Goal: Information Seeking & Learning: Learn about a topic

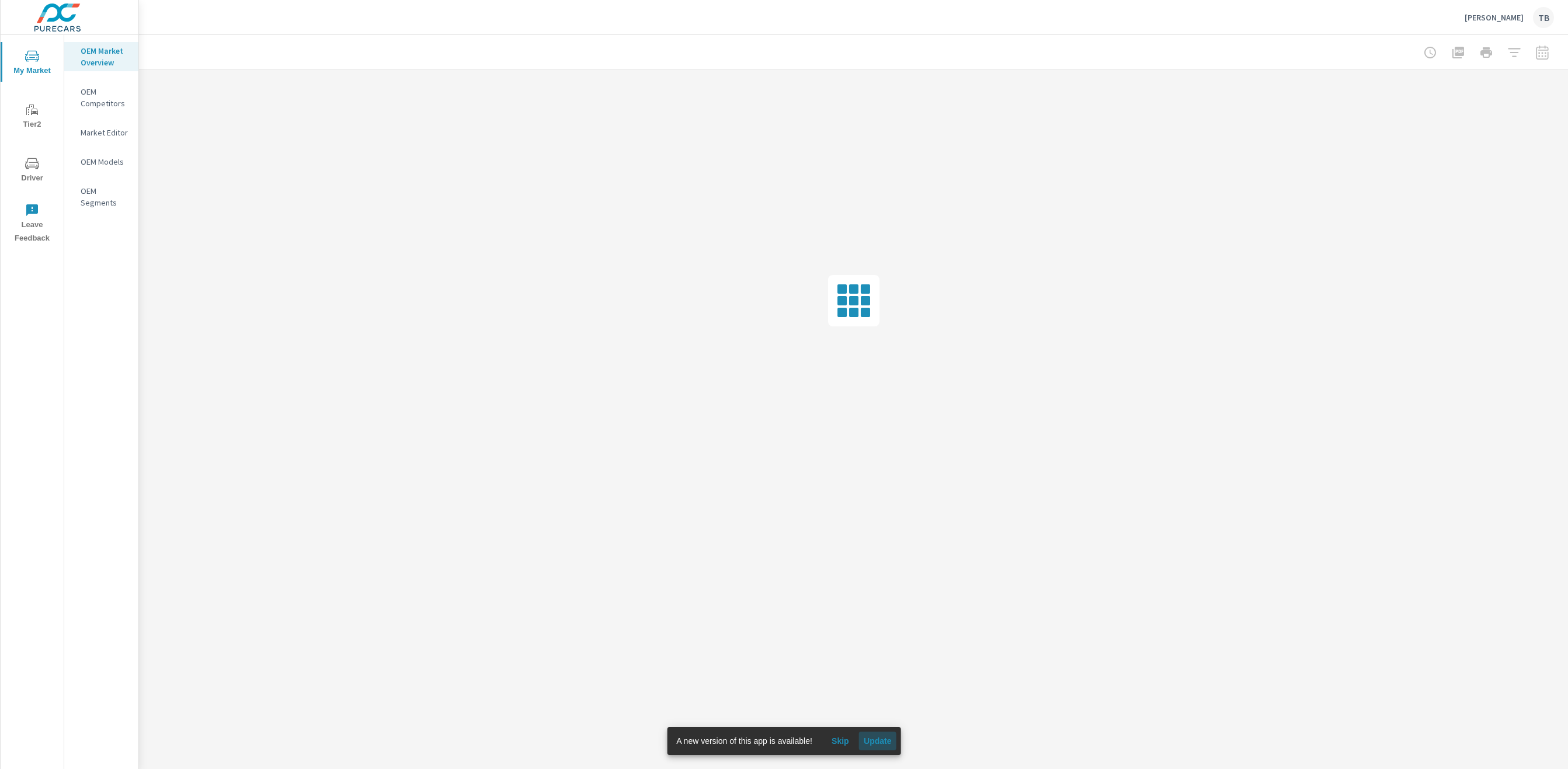
click at [876, 742] on span "Update" at bounding box center [877, 741] width 28 height 10
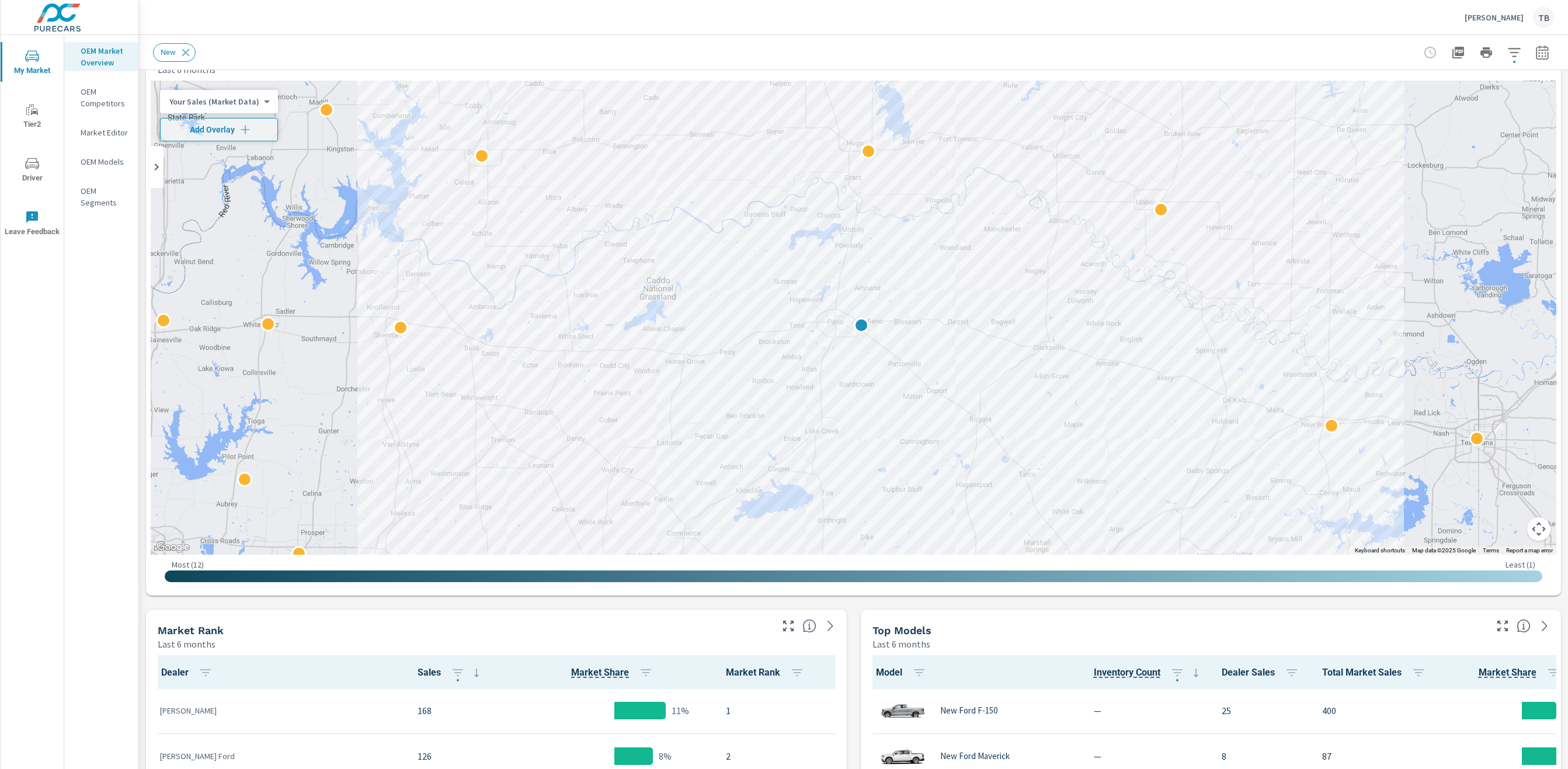
scroll to position [9, 0]
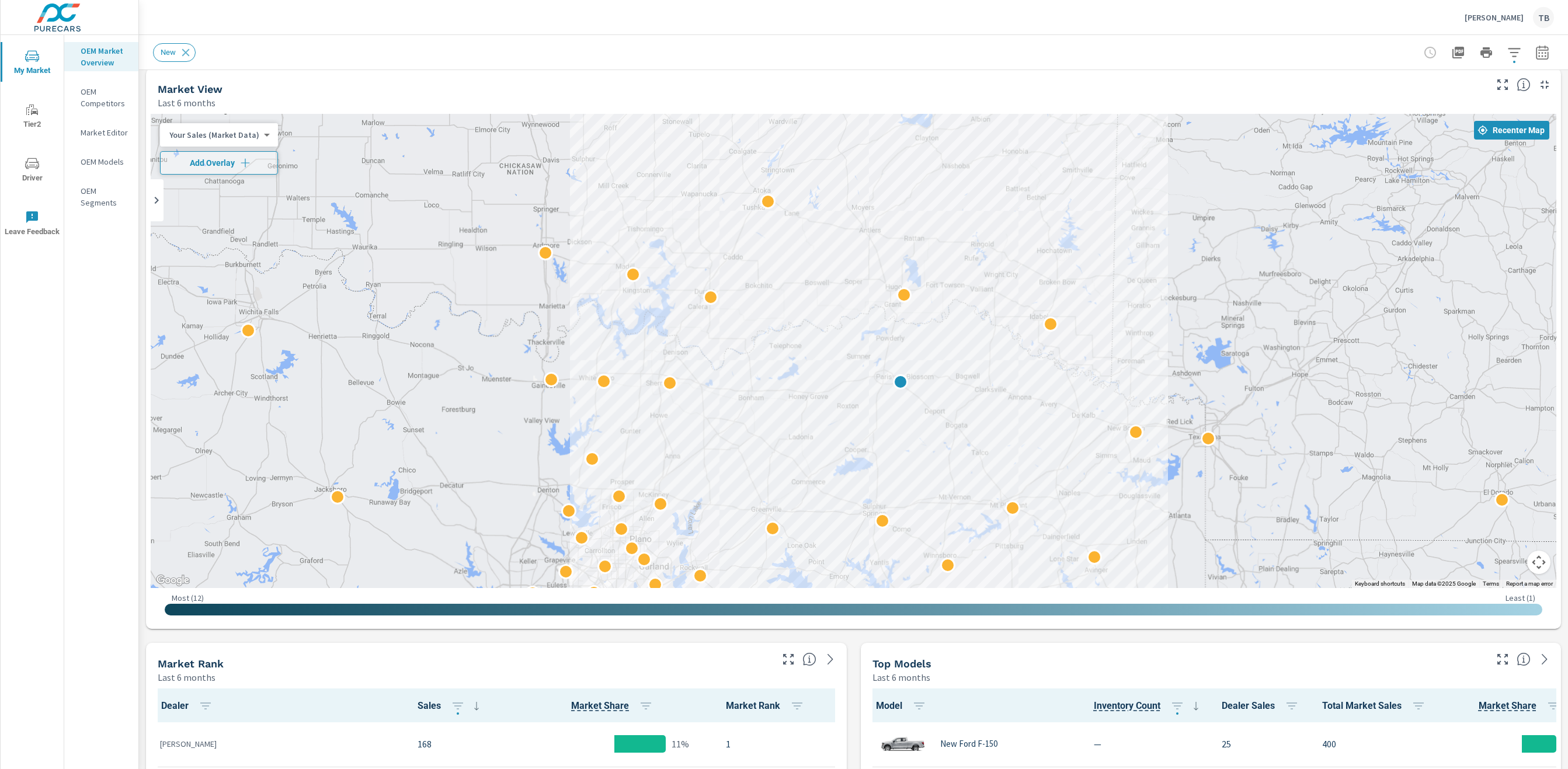
drag, startPoint x: 1012, startPoint y: 429, endPoint x: 969, endPoint y: 412, distance: 46.2
click at [969, 412] on div "3" at bounding box center [1375, 650] width 1121 height 631
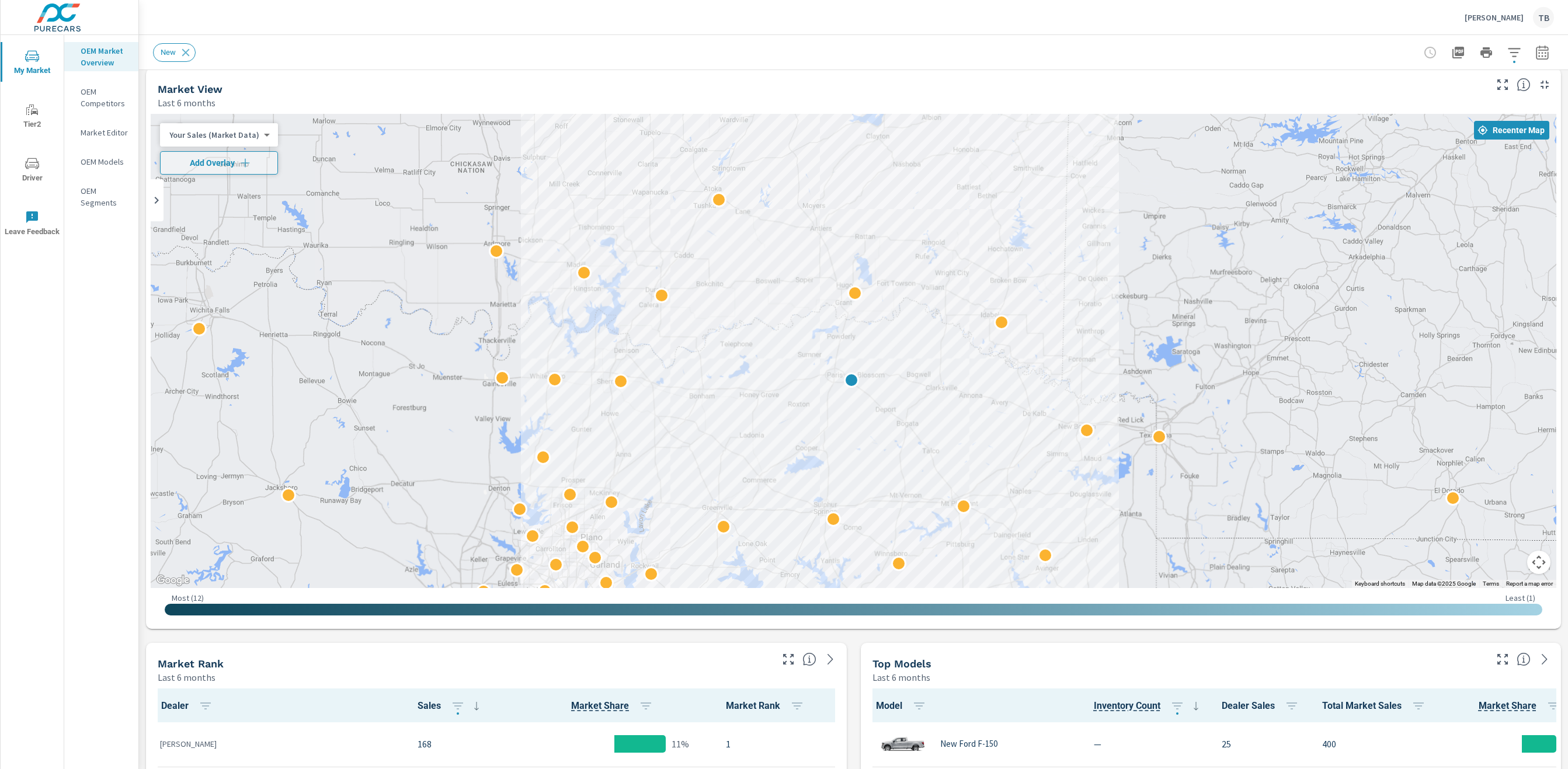
drag, startPoint x: 1051, startPoint y: 405, endPoint x: 1001, endPoint y: 403, distance: 50.0
click at [1001, 403] on div "3" at bounding box center [1369, 665] width 1121 height 631
click at [1516, 53] on icon "button" at bounding box center [1513, 52] width 14 height 14
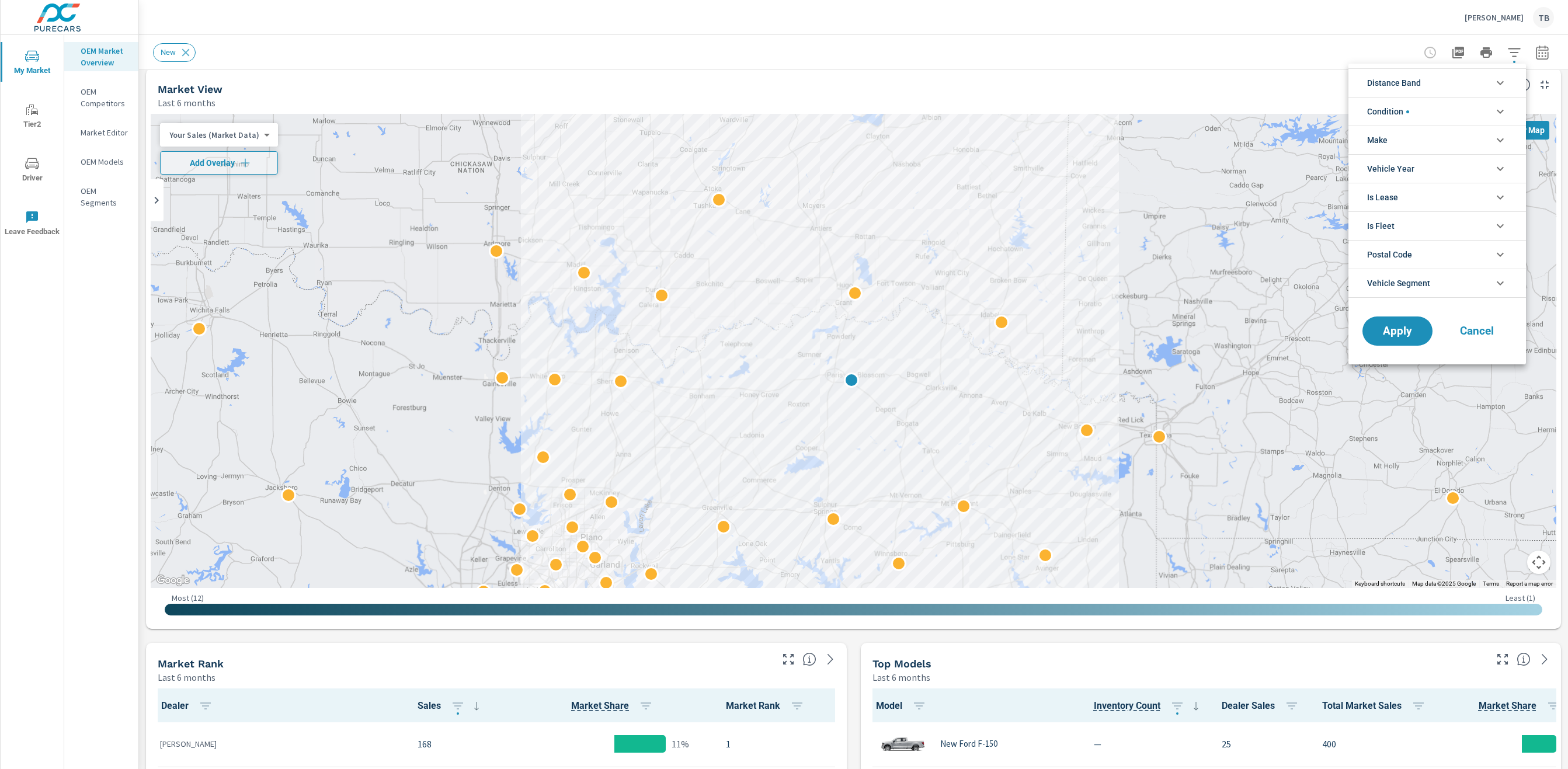
click at [1390, 86] on span "Distance Band" at bounding box center [1394, 83] width 54 height 28
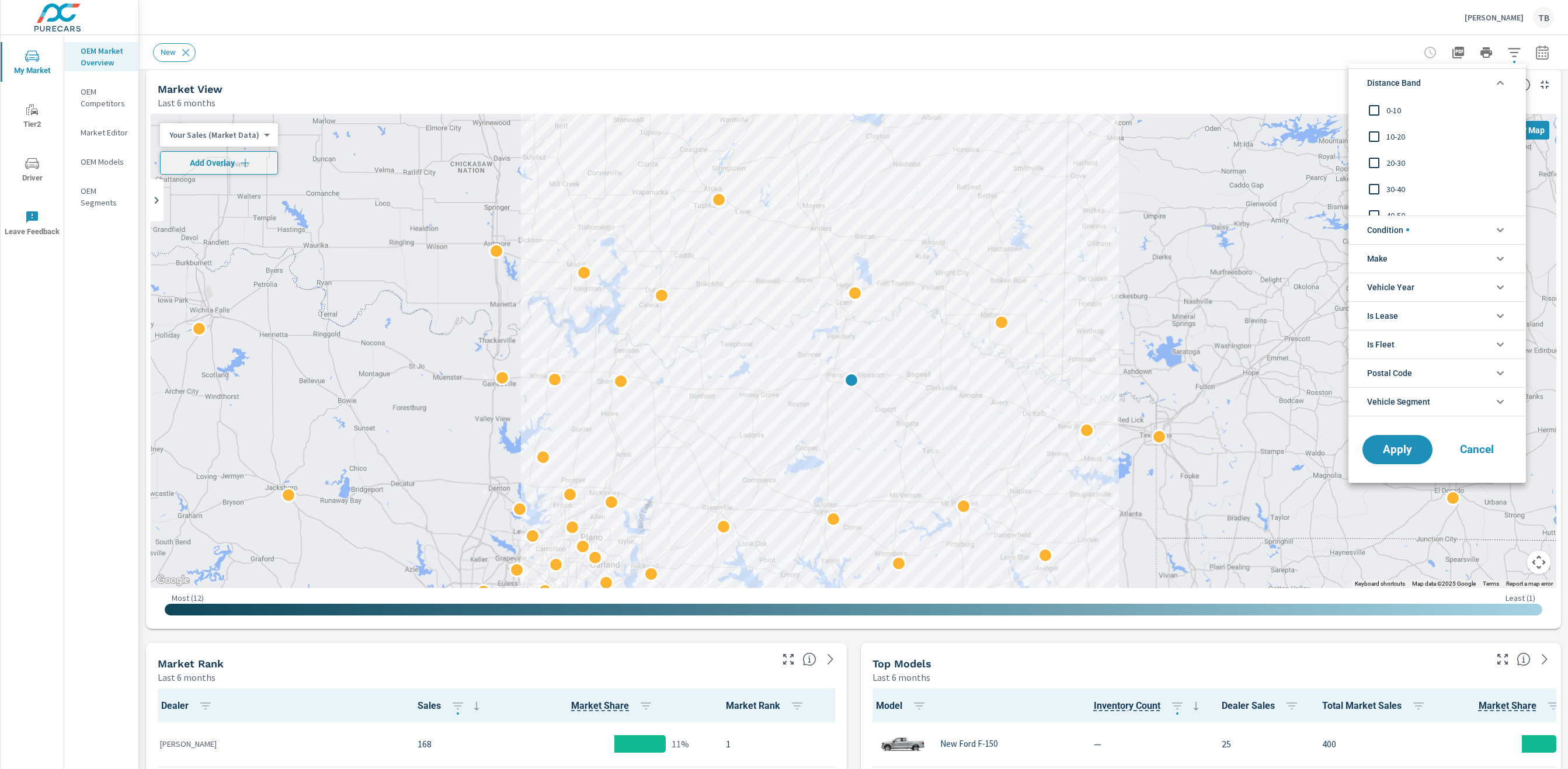
click at [1377, 110] on input "filter options" at bounding box center [1374, 110] width 25 height 25
click at [1374, 134] on input "filter options" at bounding box center [1374, 137] width 25 height 25
click at [1368, 166] on input "filter options" at bounding box center [1374, 163] width 25 height 25
click at [1377, 190] on input "filter options" at bounding box center [1374, 189] width 25 height 25
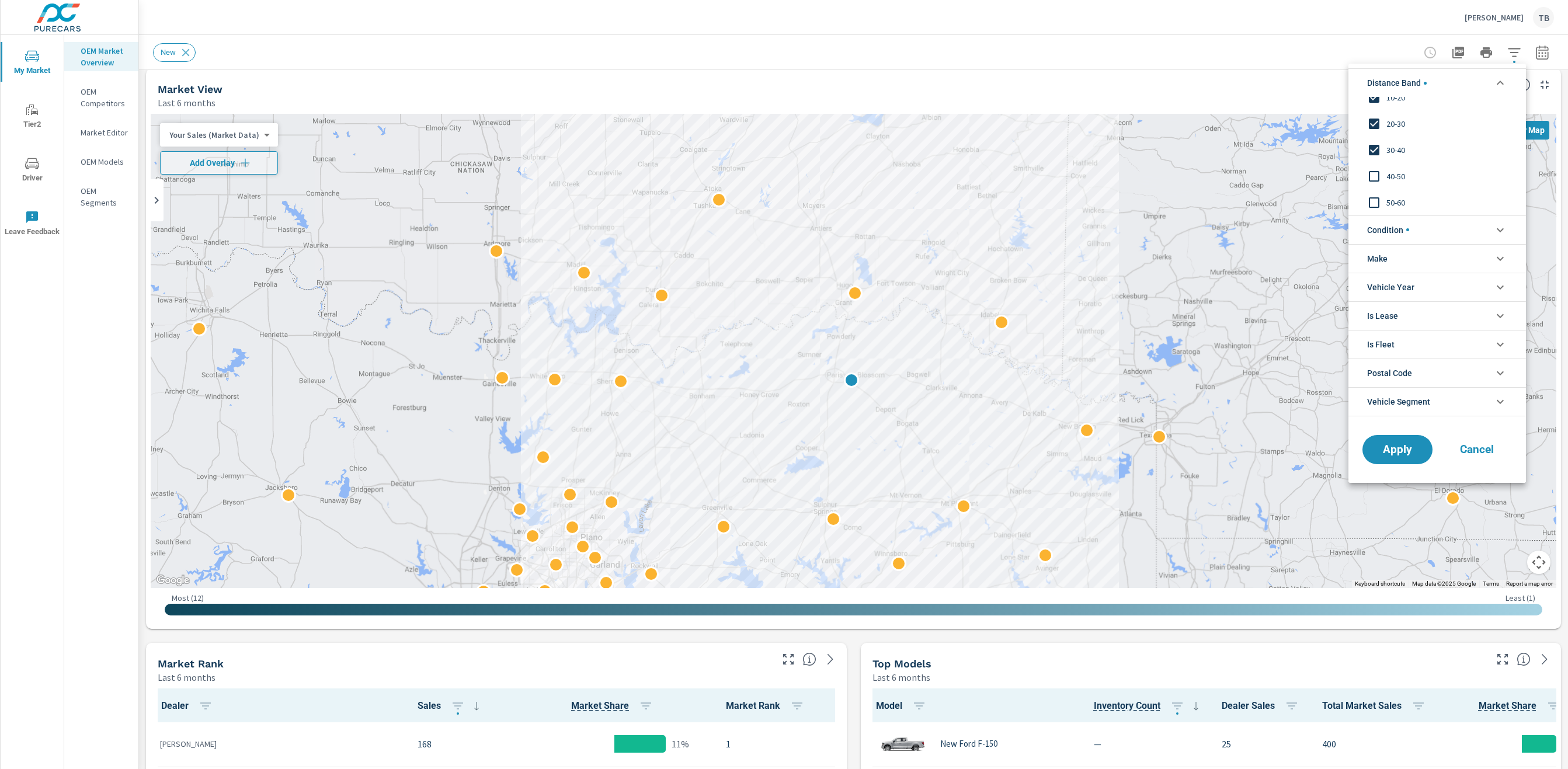
click at [1376, 178] on input "filter options" at bounding box center [1374, 176] width 25 height 25
click at [1401, 454] on span "Apply" at bounding box center [1398, 450] width 48 height 11
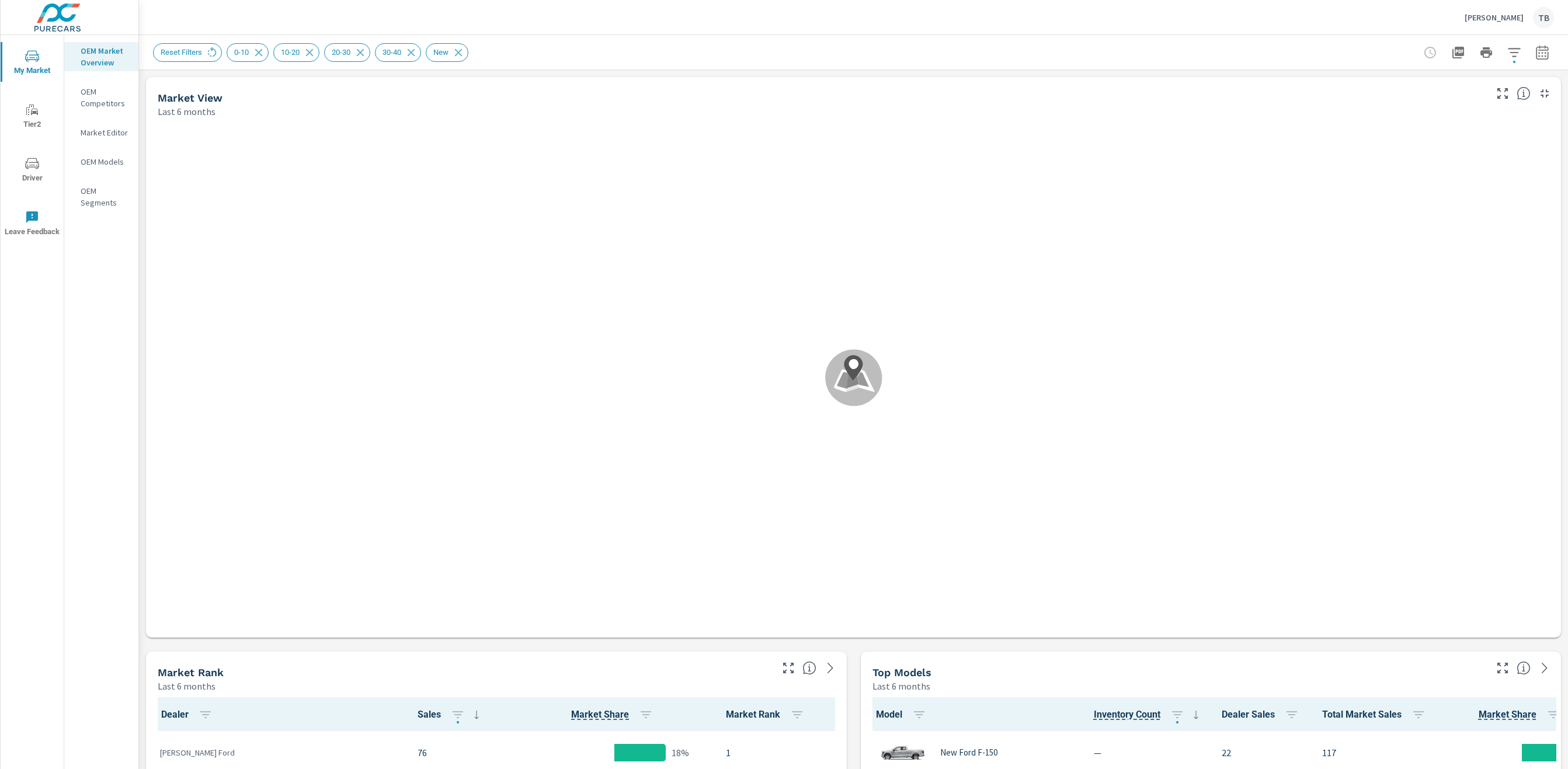
scroll to position [1, 0]
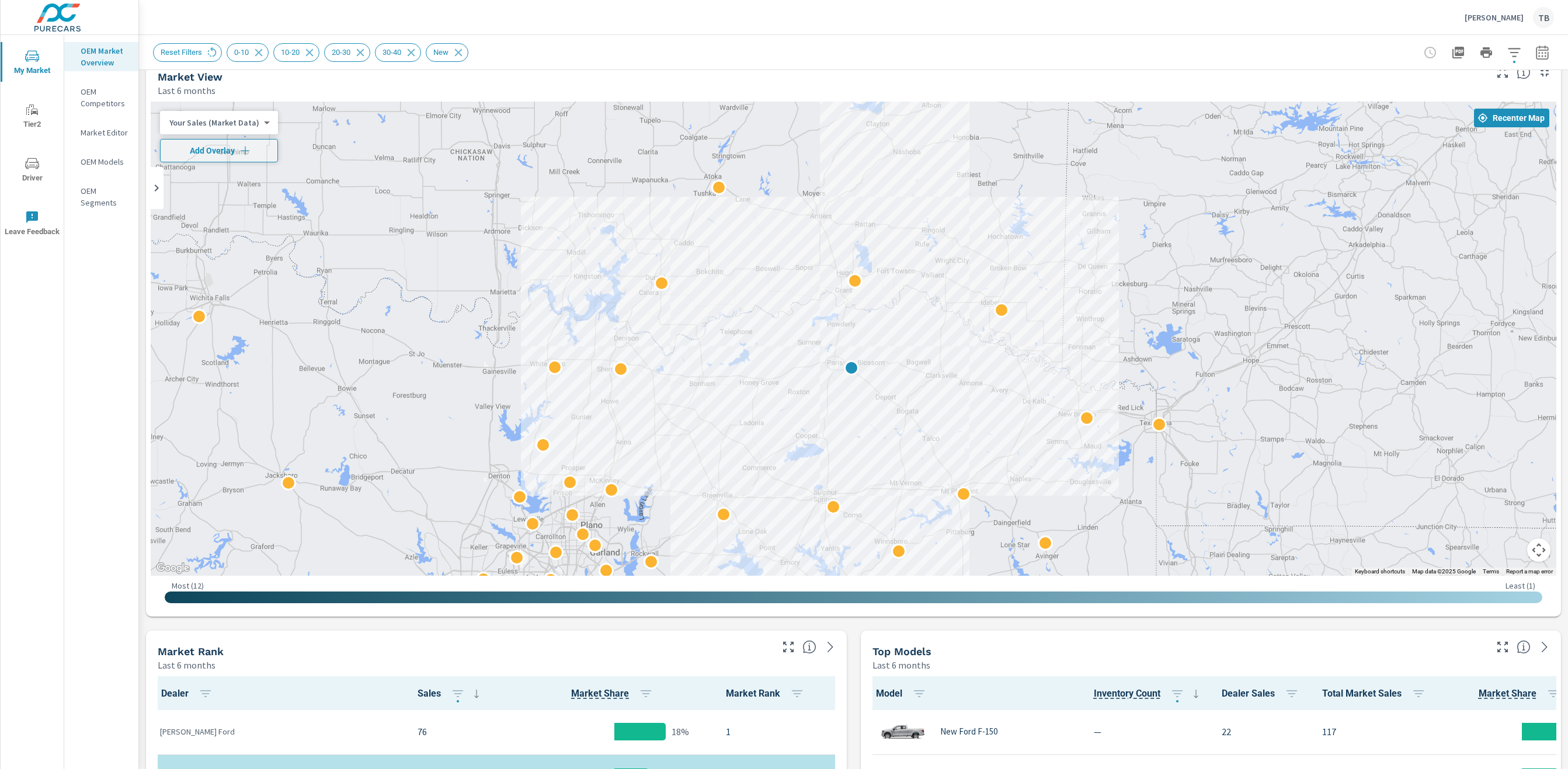
scroll to position [9, 0]
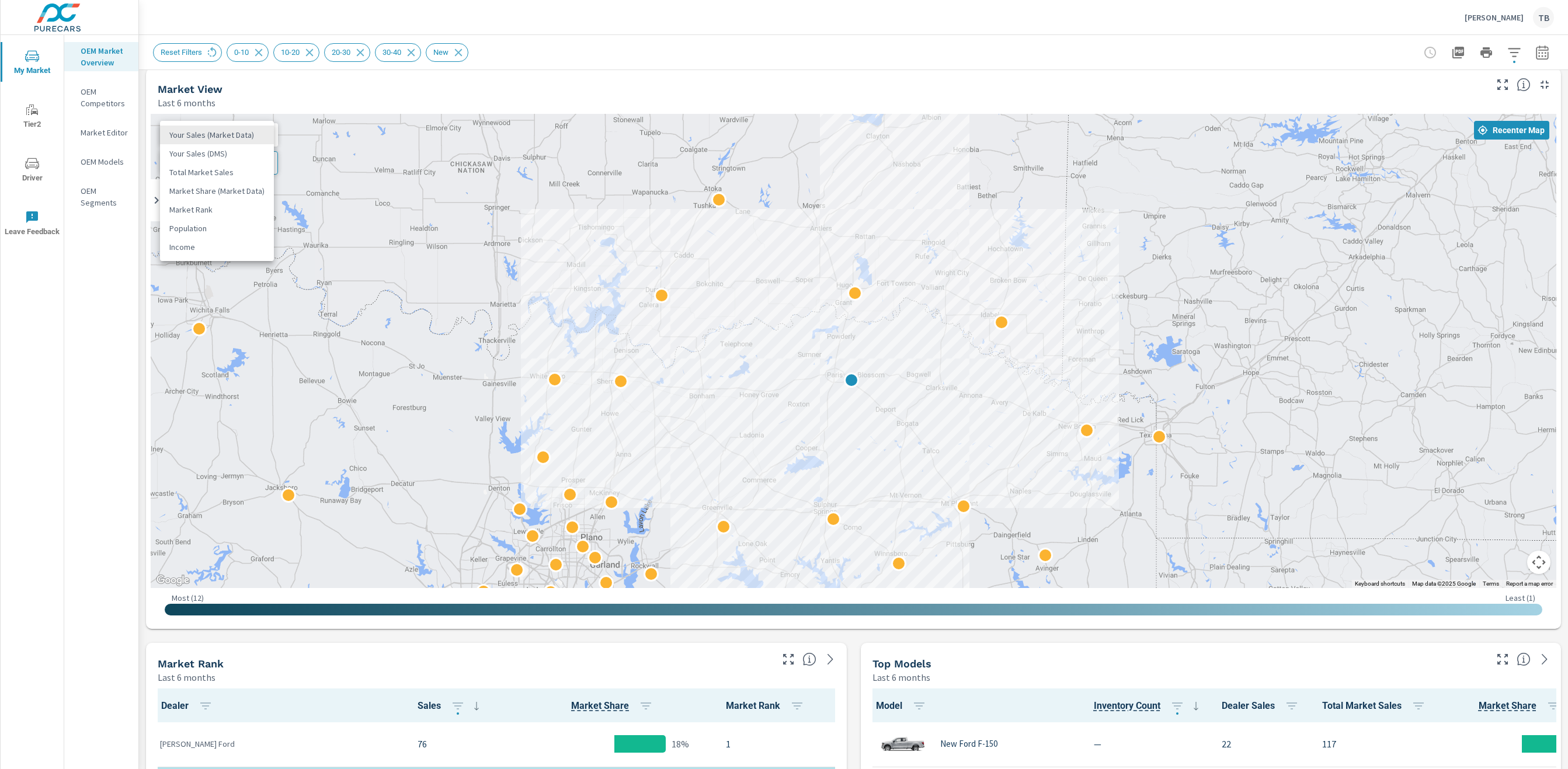
click at [190, 133] on body "My Market Tier2 Driver Leave Feedback OEM Market Overview OEM Competitors Marke…" at bounding box center [784, 384] width 1568 height 769
click at [213, 134] on li "Your Sales (Market Data)" at bounding box center [217, 134] width 114 height 18
click at [210, 165] on span "Add Overlay" at bounding box center [219, 163] width 108 height 12
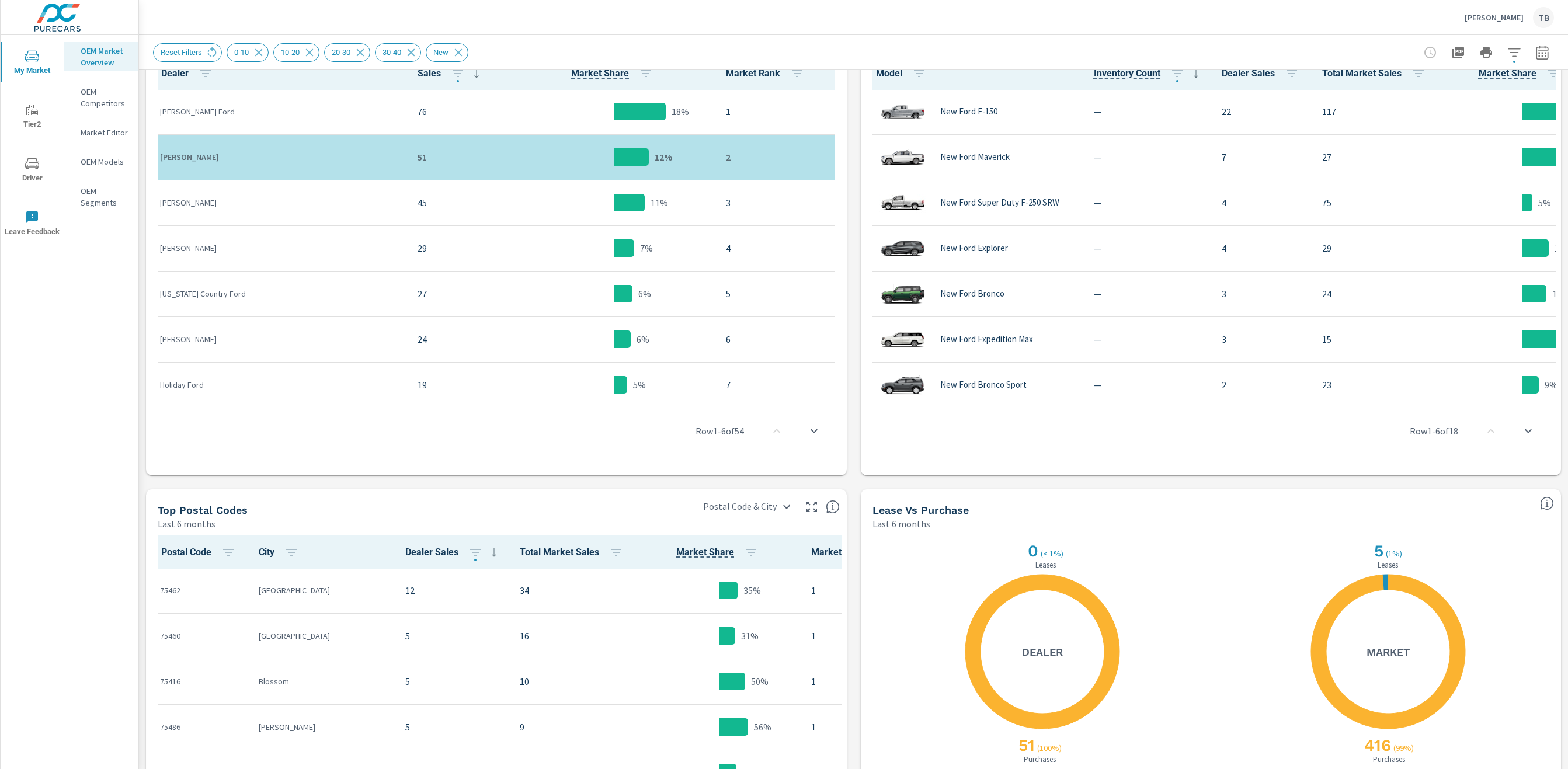
scroll to position [833, 0]
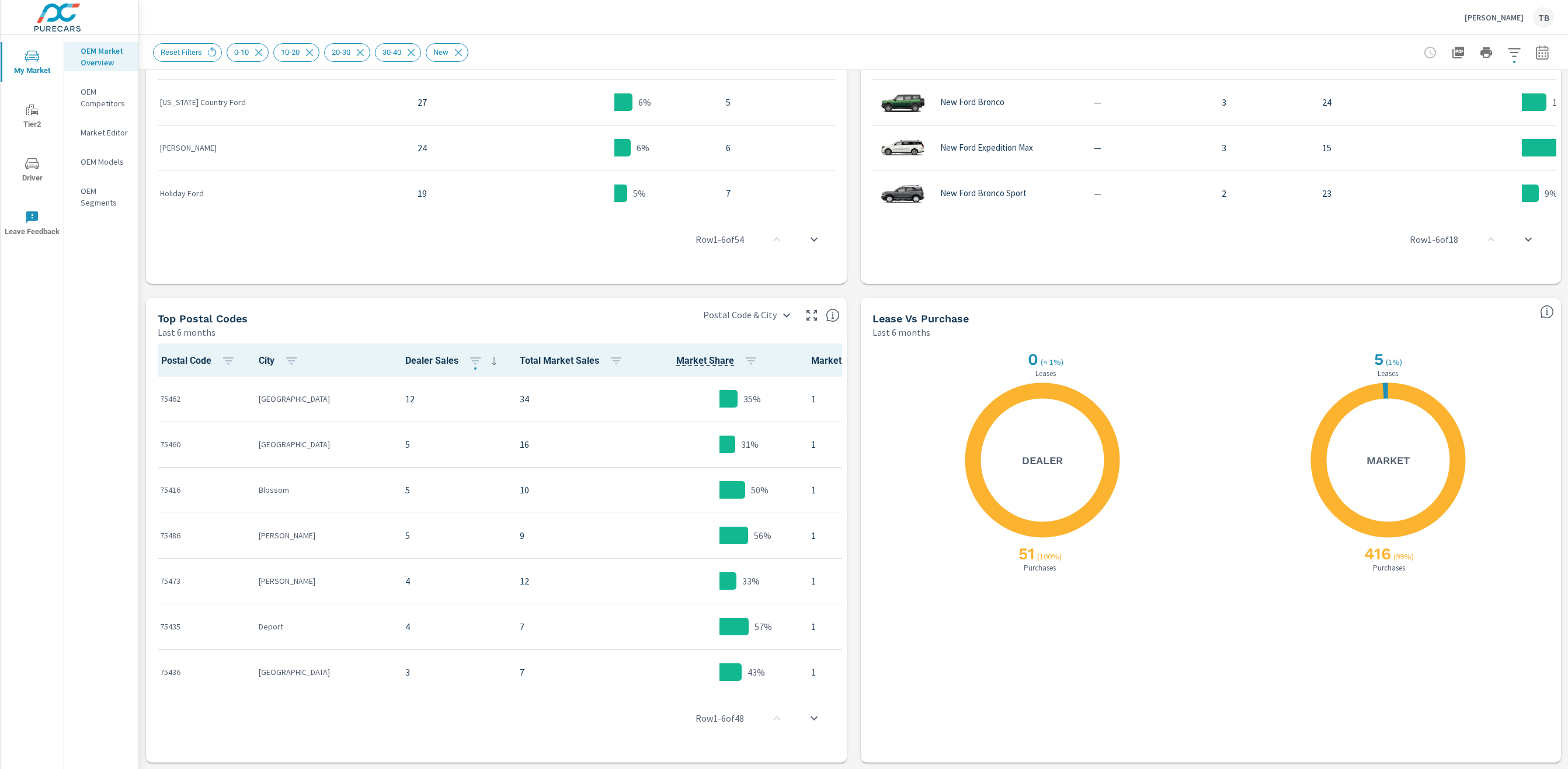
click at [436, 360] on th "Dealer Sales" at bounding box center [453, 360] width 114 height 34
click at [492, 359] on icon at bounding box center [493, 361] width 4 height 9
click at [520, 365] on span "Total Market Sales" at bounding box center [574, 361] width 108 height 14
click at [609, 358] on icon "button" at bounding box center [615, 361] width 14 height 14
click at [491, 488] on span "Apply" at bounding box center [499, 488] width 97 height 10
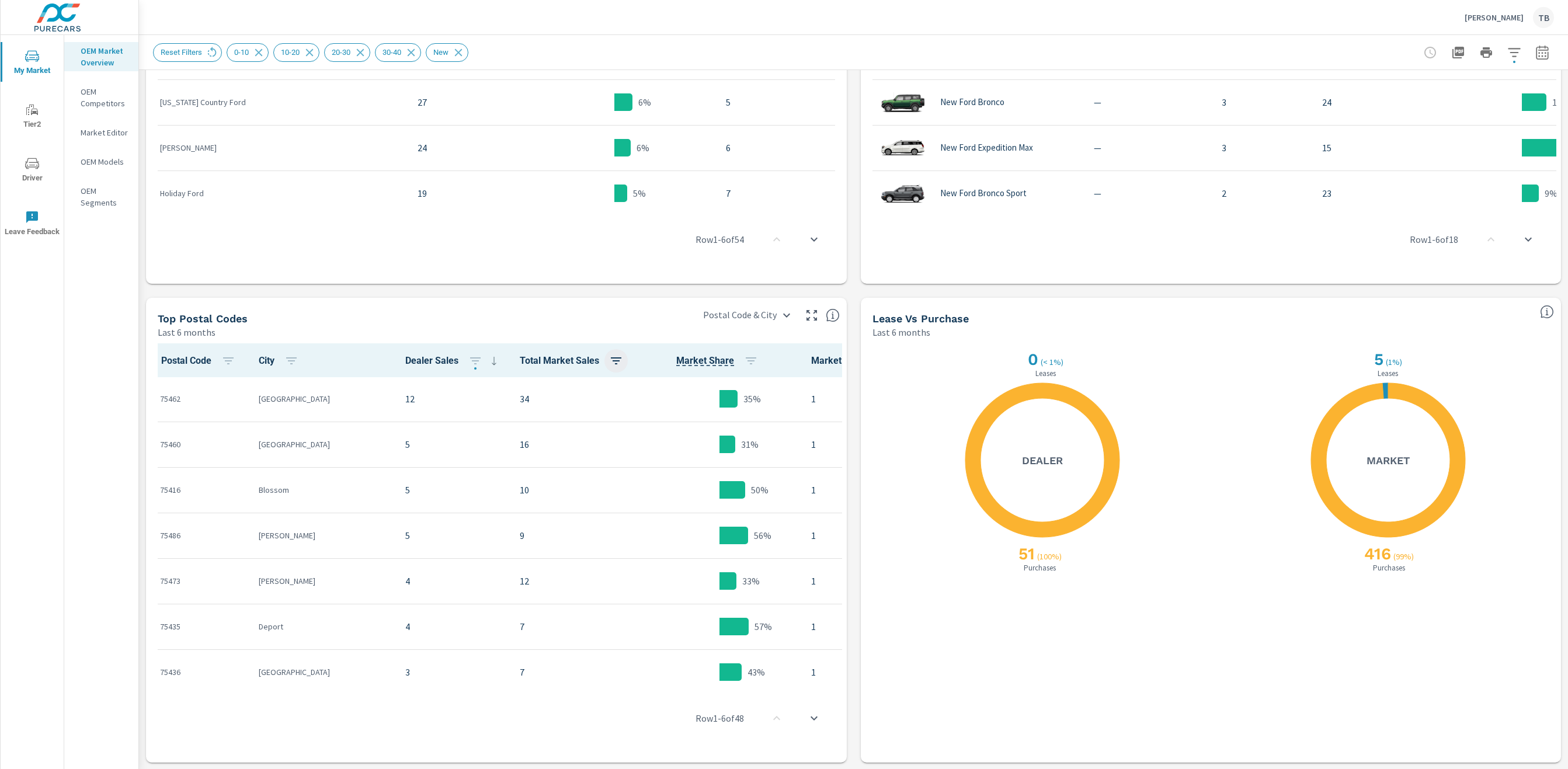
click at [610, 360] on icon "button" at bounding box center [615, 361] width 10 height 7
click at [530, 404] on p "DESC" at bounding box center [528, 409] width 18 height 12
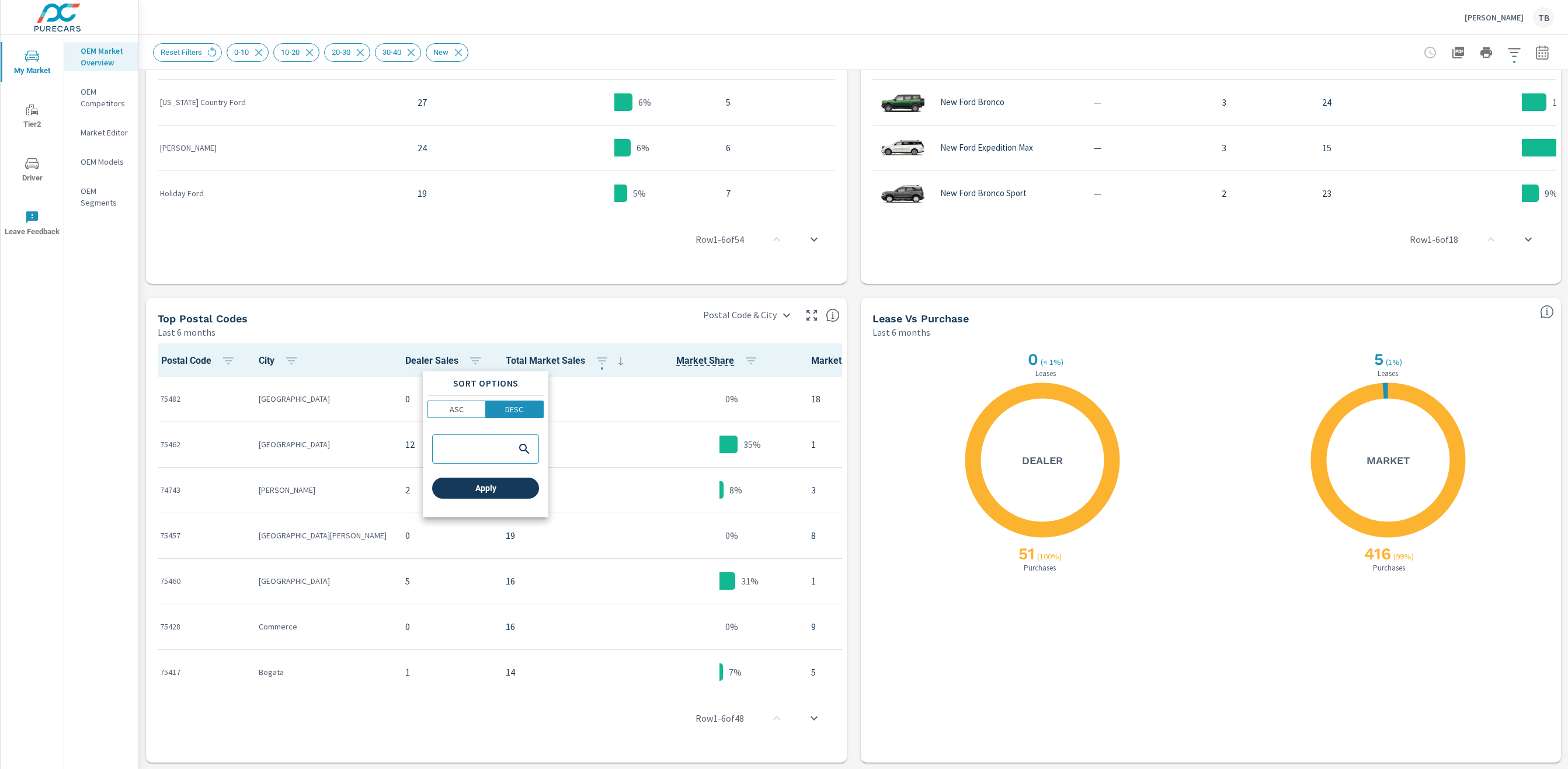
click at [492, 489] on span "Apply" at bounding box center [485, 488] width 97 height 10
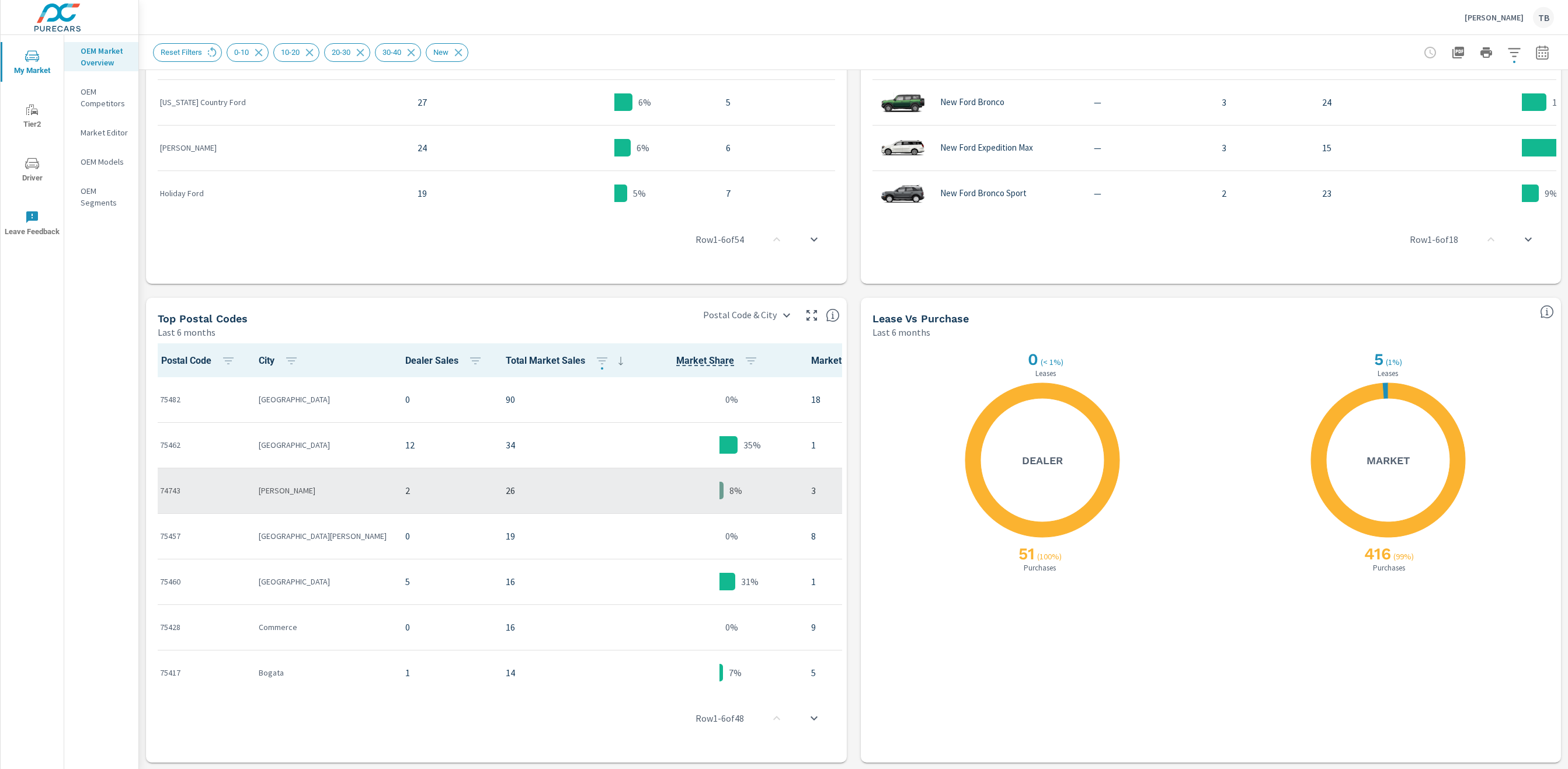
scroll to position [829, 0]
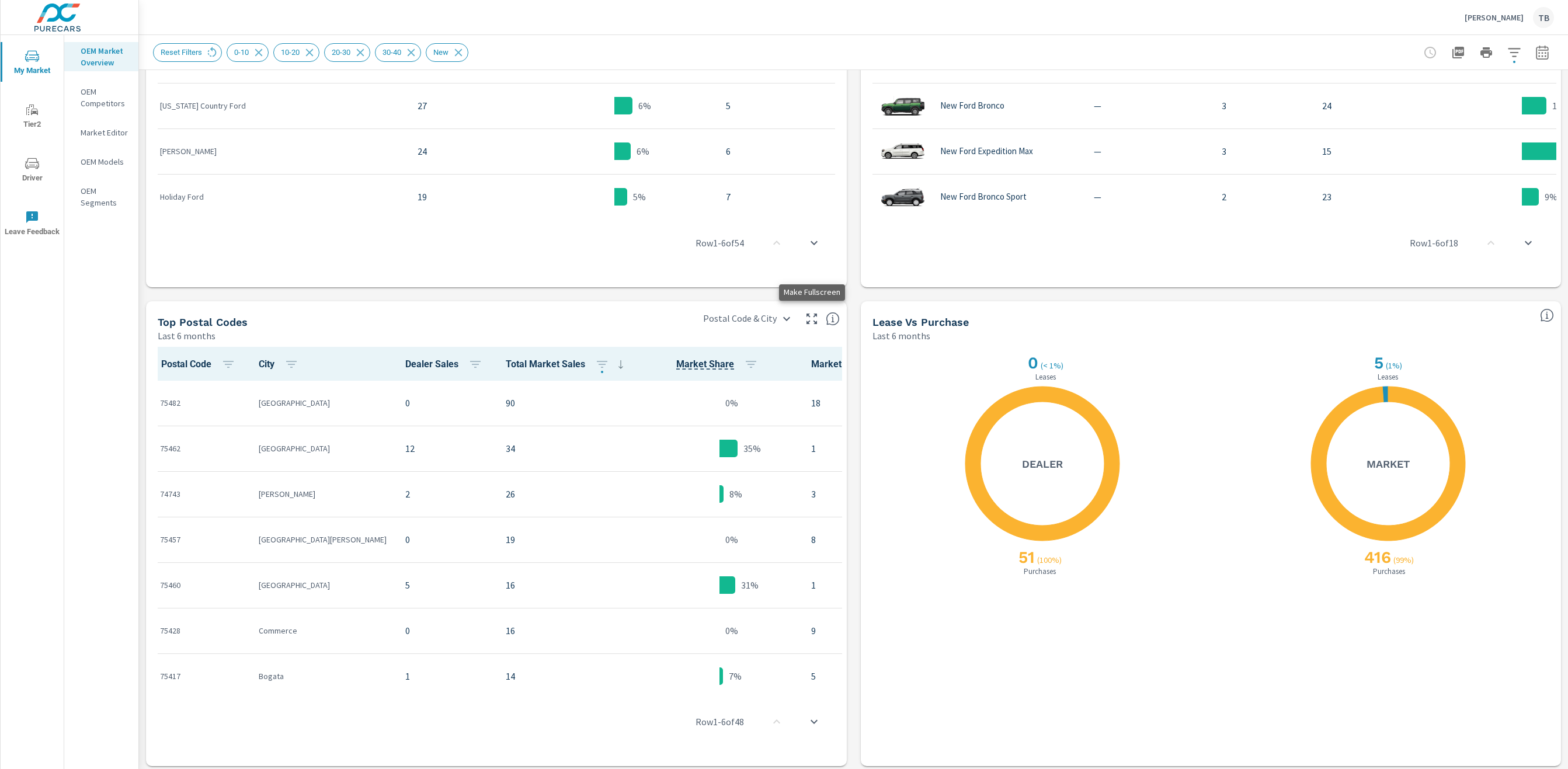
click at [813, 320] on icon "button" at bounding box center [811, 318] width 14 height 14
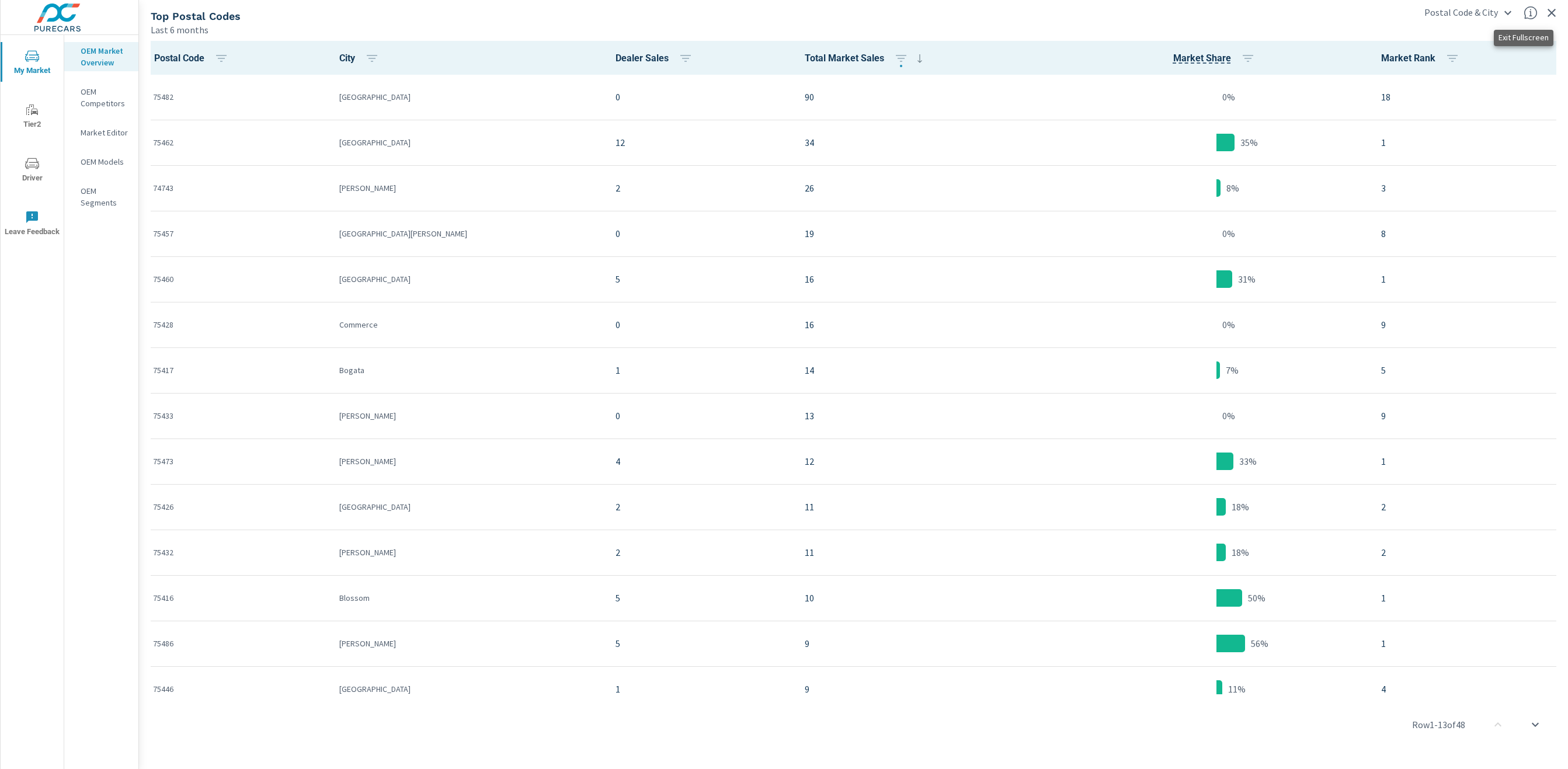
click at [1553, 10] on icon "button" at bounding box center [1552, 13] width 8 height 8
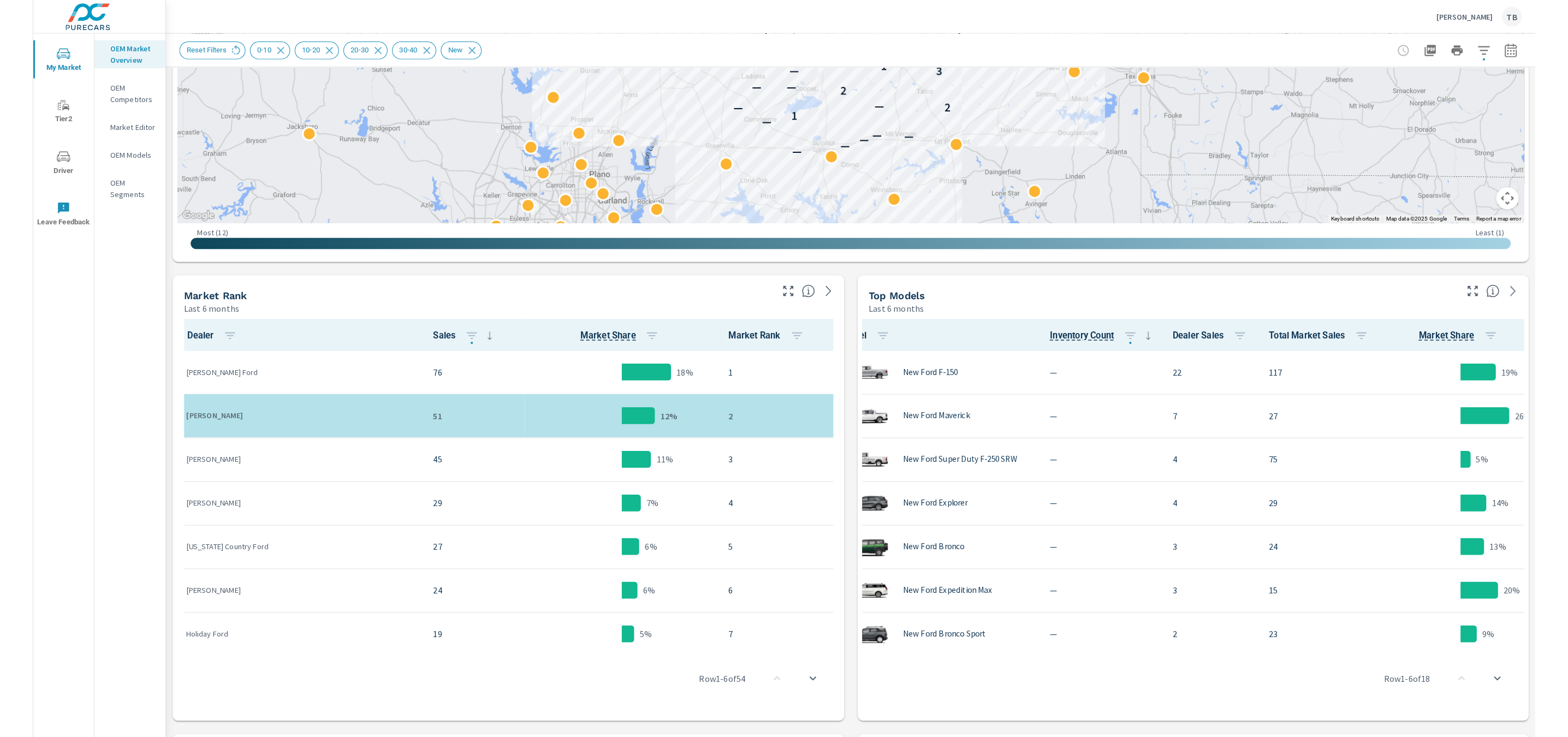
scroll to position [1, 155]
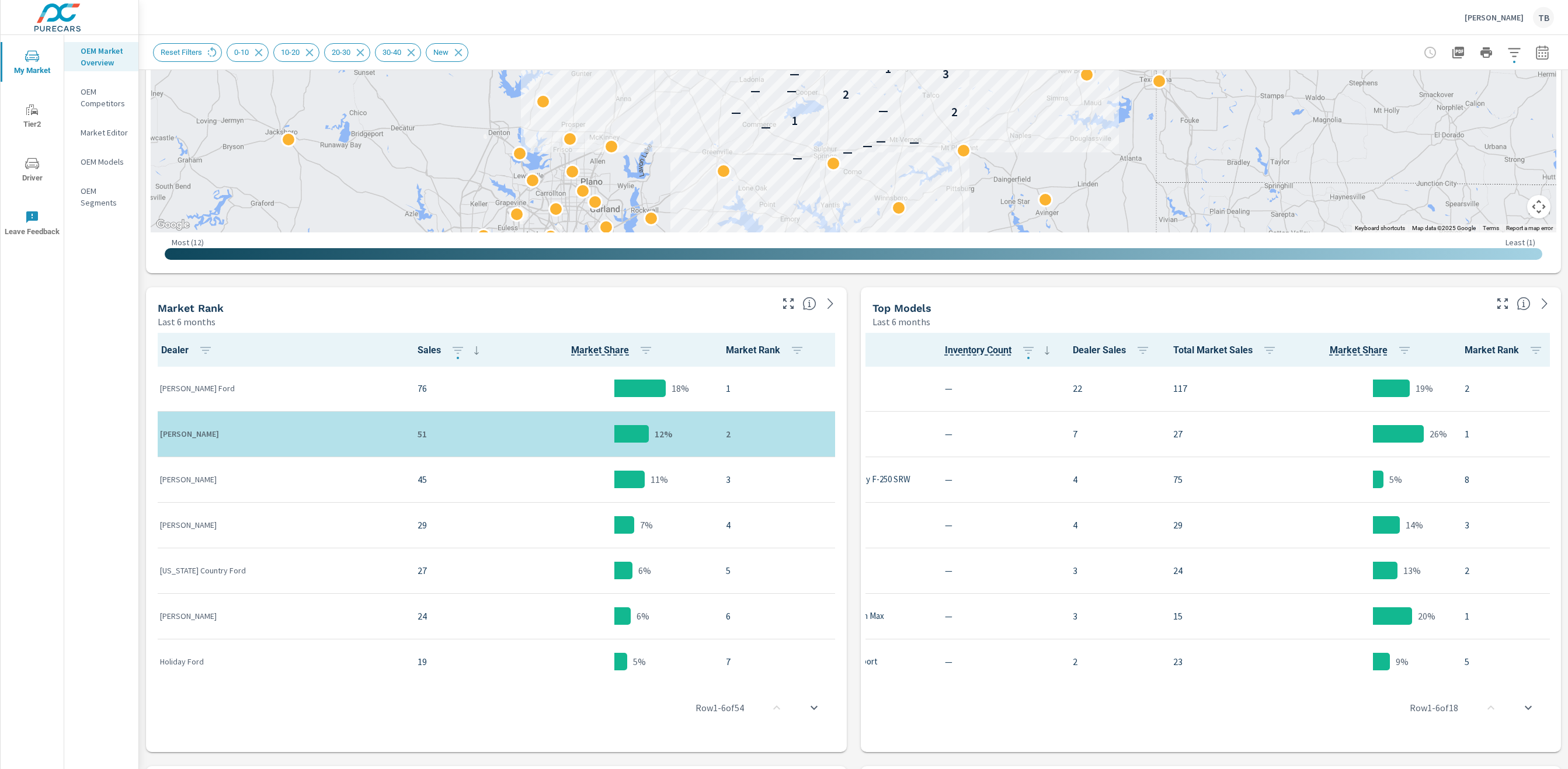
drag, startPoint x: 1169, startPoint y: 672, endPoint x: 1301, endPoint y: 676, distance: 132.1
click at [1301, 676] on div "Row 1 - 6 of 18" at bounding box center [1211, 708] width 692 height 70
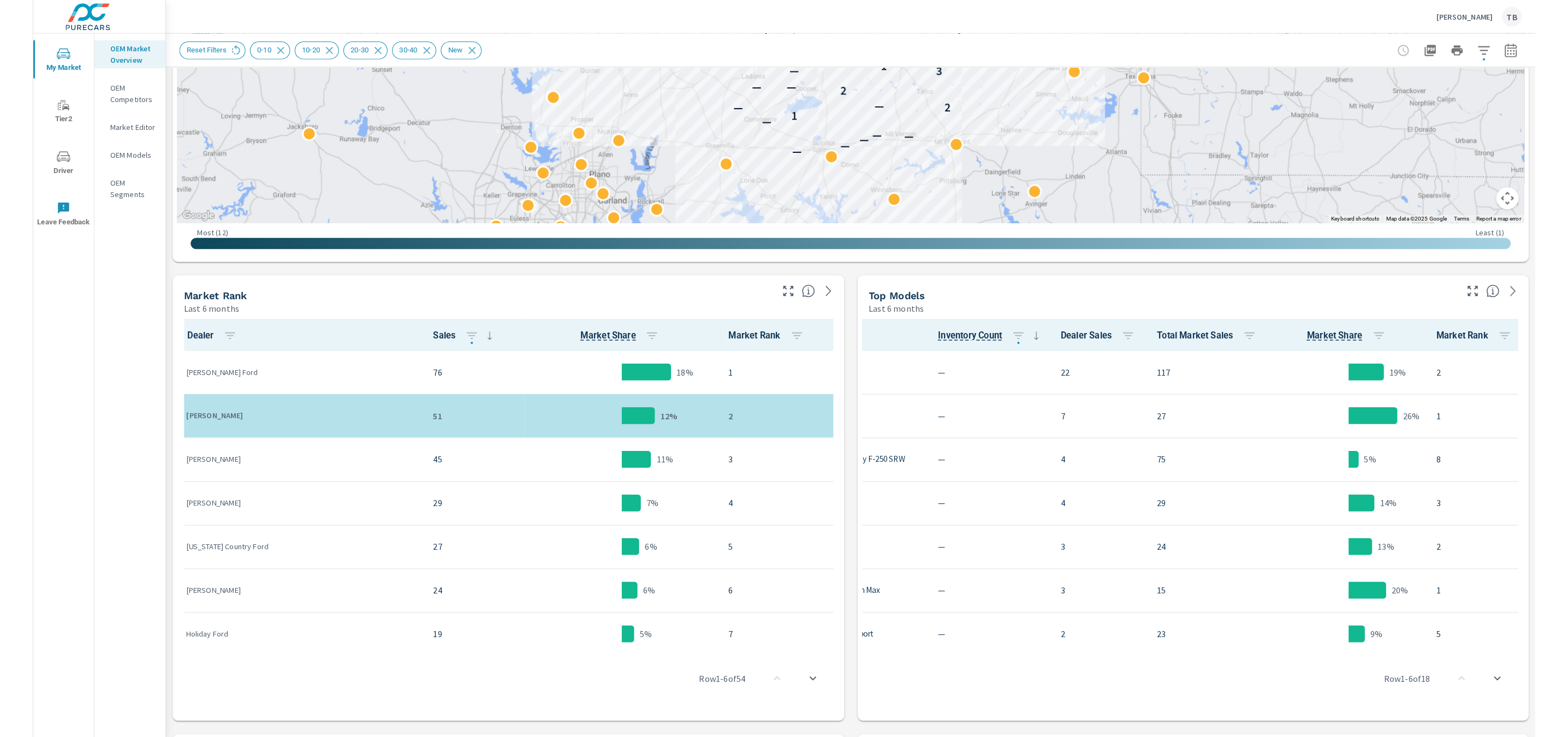
scroll to position [1, 112]
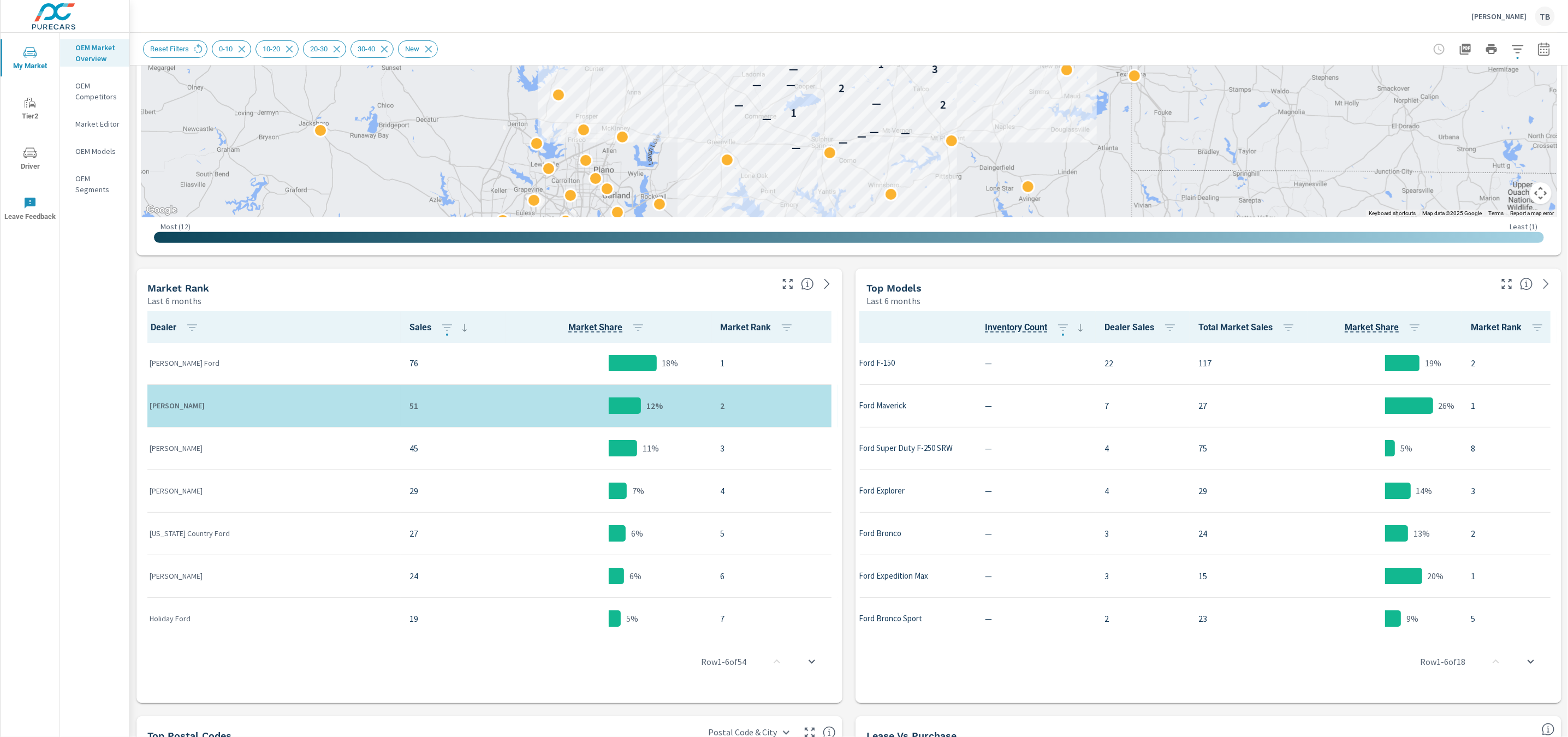
drag, startPoint x: 1065, startPoint y: 630, endPoint x: 939, endPoint y: 639, distance: 126.3
click at [939, 639] on div "Row 1 - 6 of 18" at bounding box center [1208, 662] width 697 height 65
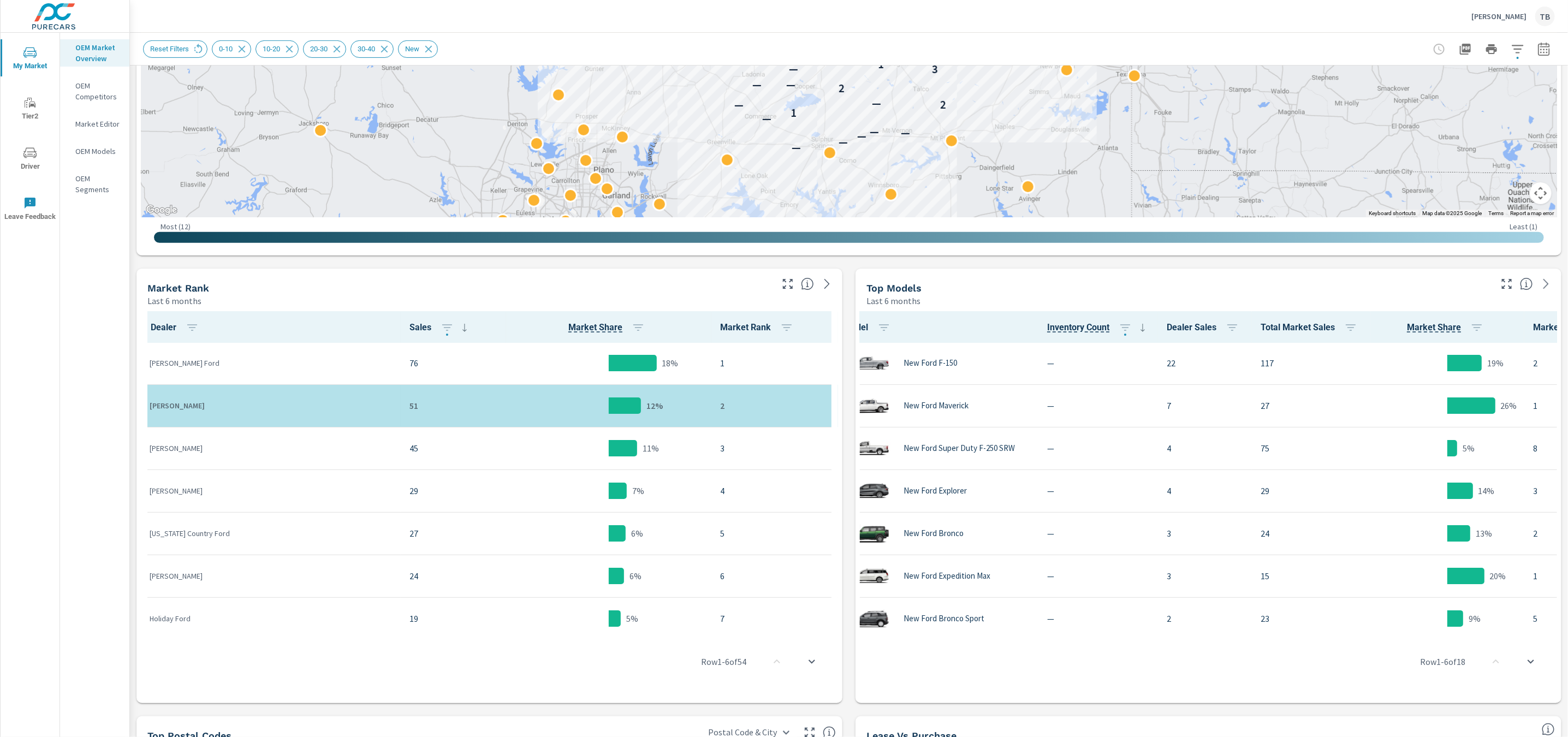
scroll to position [1, 0]
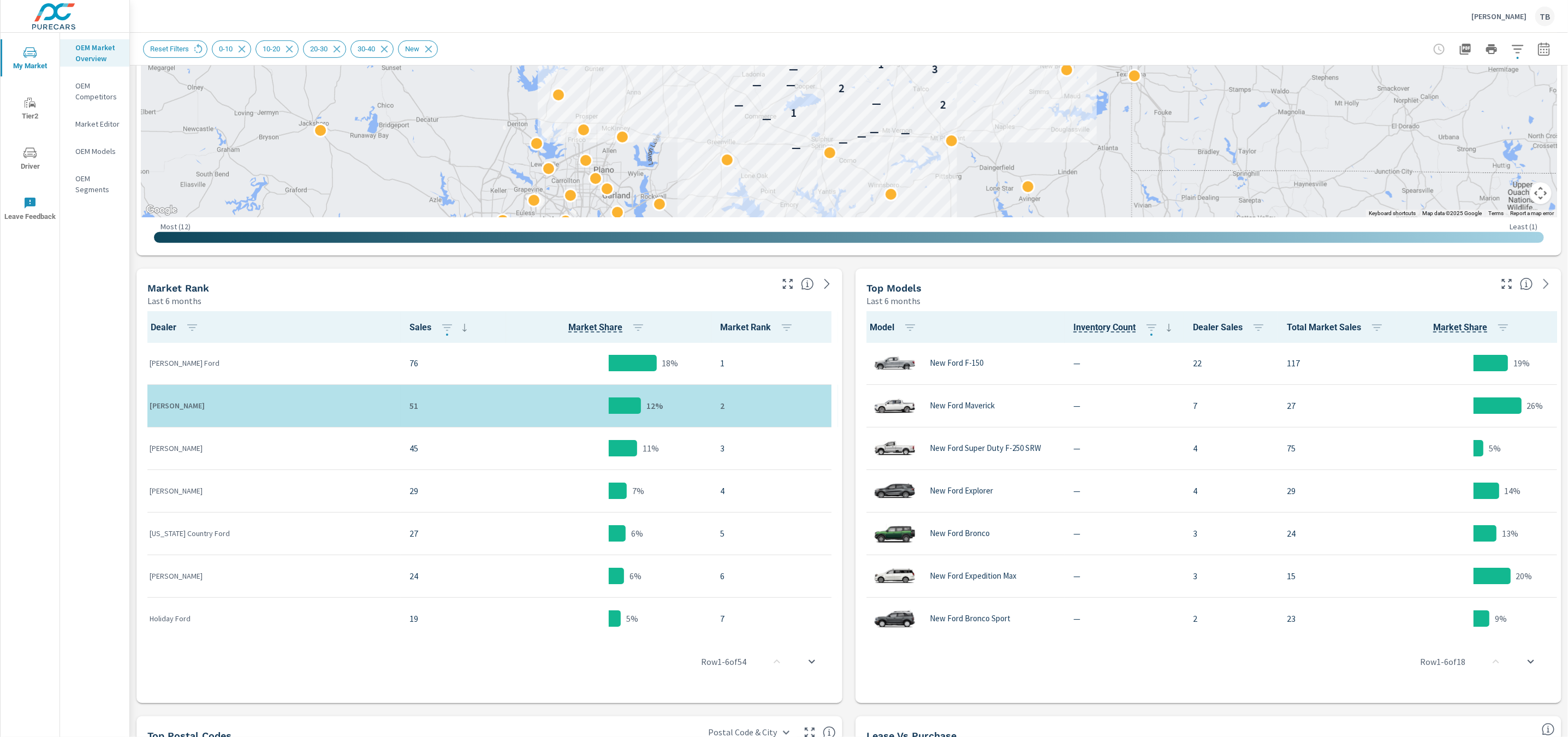
drag, startPoint x: 977, startPoint y: 628, endPoint x: 851, endPoint y: 631, distance: 126.0
click at [855, 631] on div "Model Inventory Count Dealer Sales Total Market Sales Market Share Market Rank …" at bounding box center [1208, 506] width 706 height 397
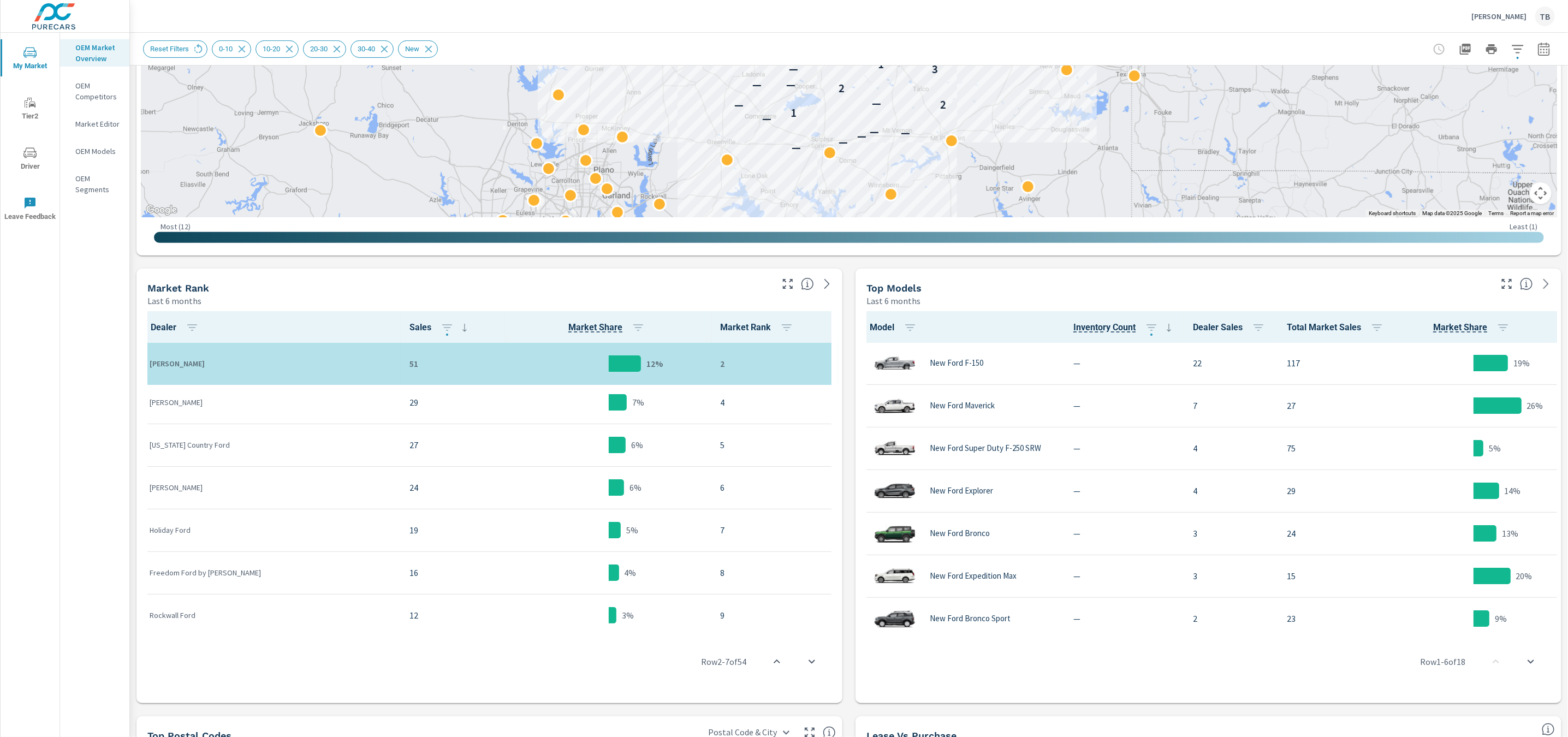
scroll to position [128, 0]
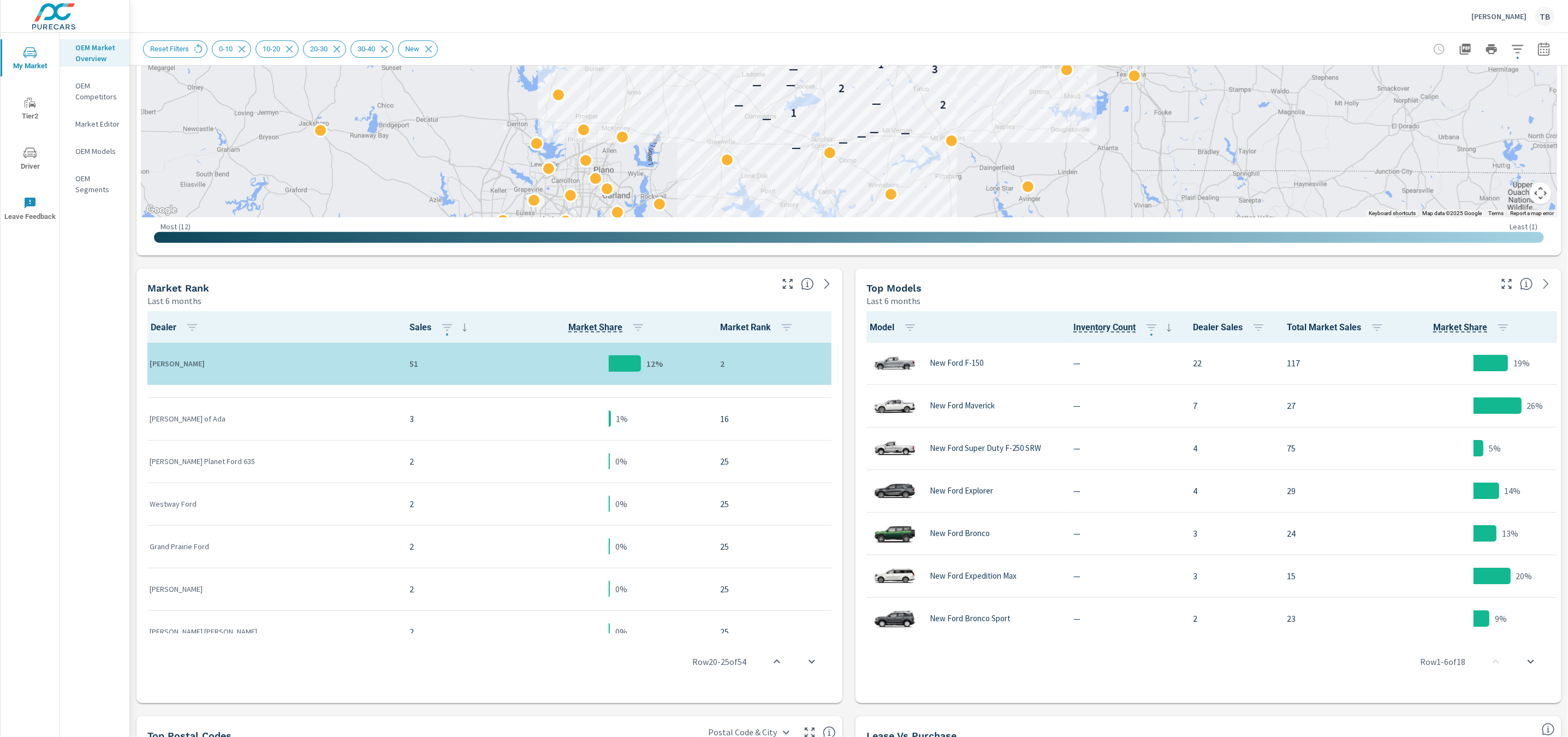
scroll to position [926, 0]
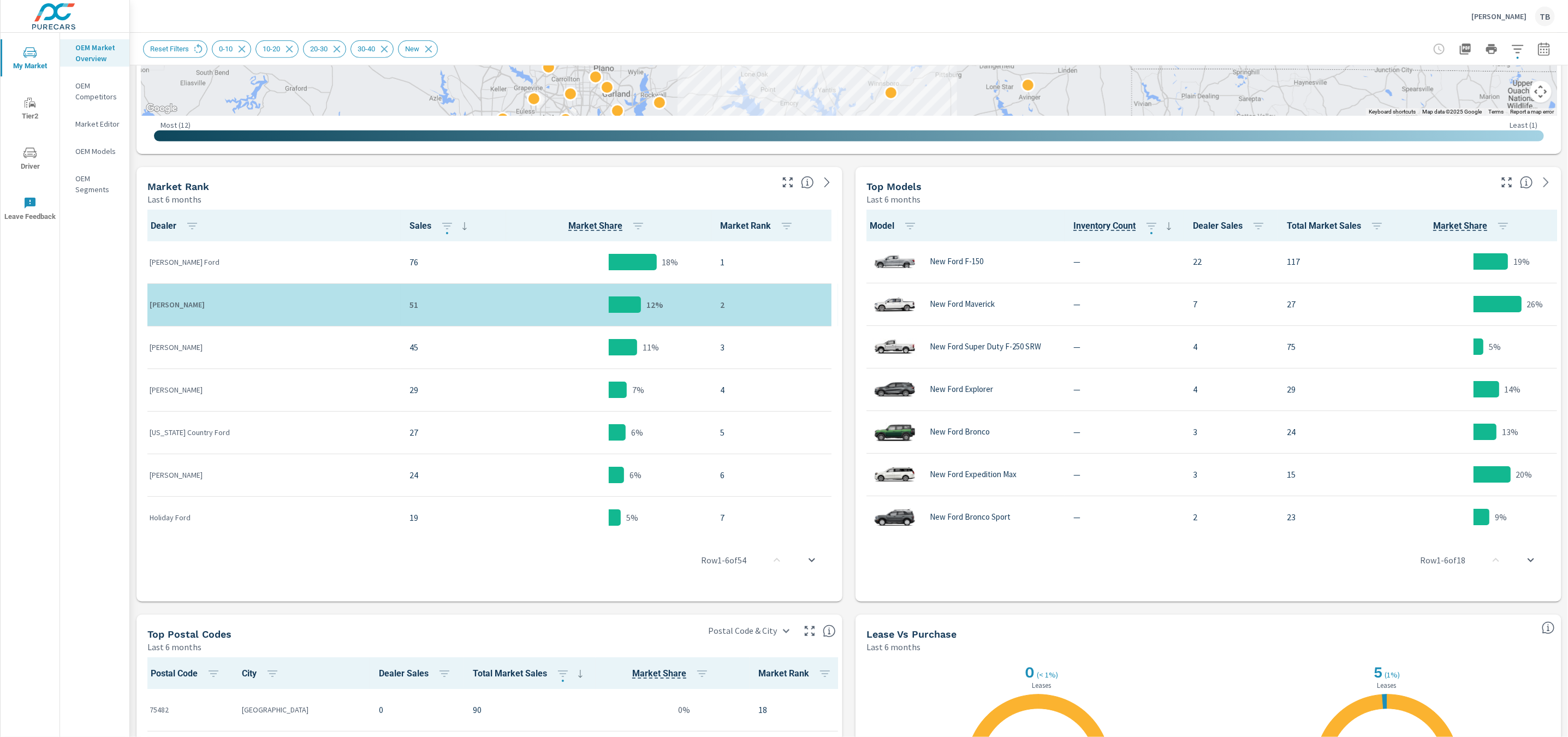
scroll to position [517, 0]
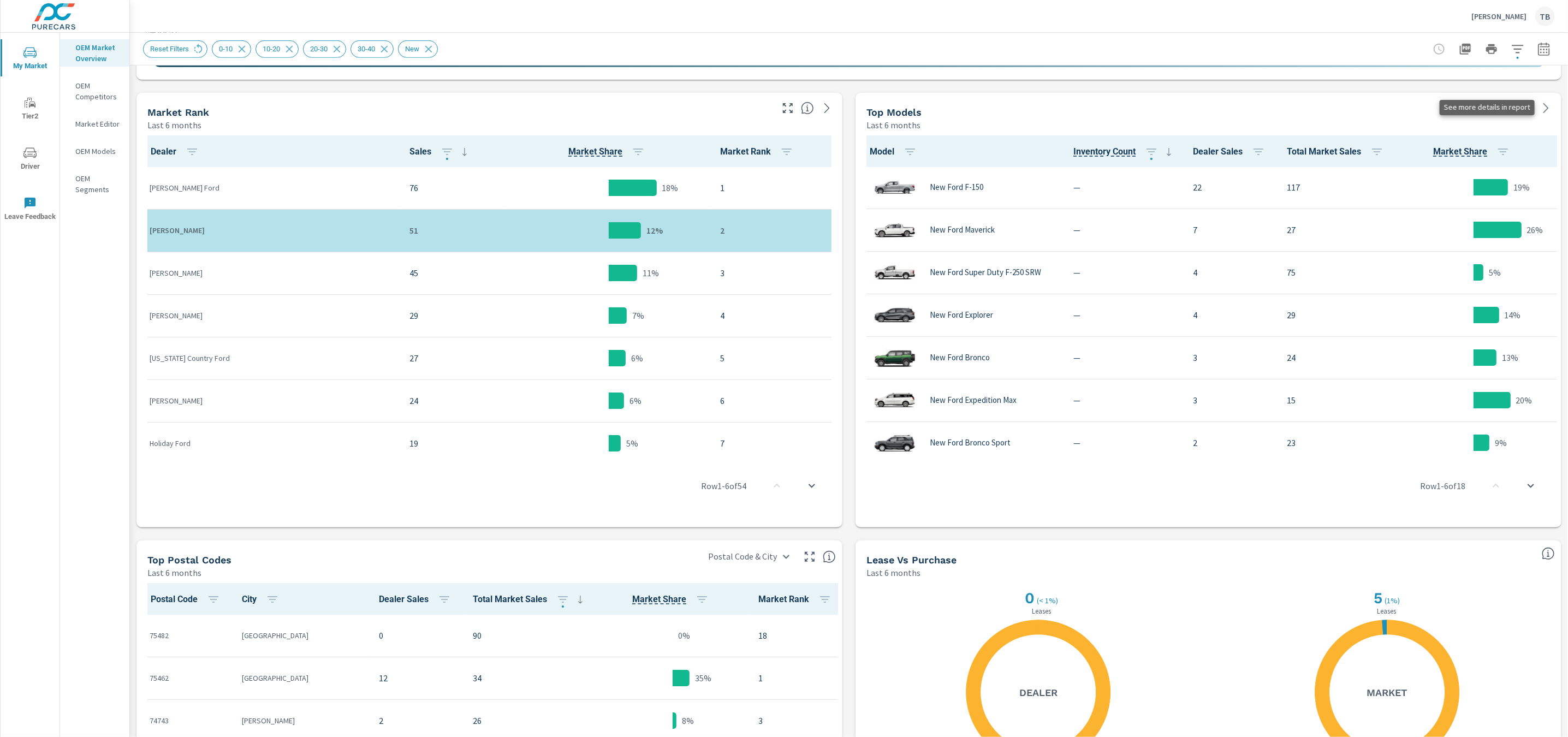
click at [1465, 108] on icon at bounding box center [1545, 107] width 5 height 10
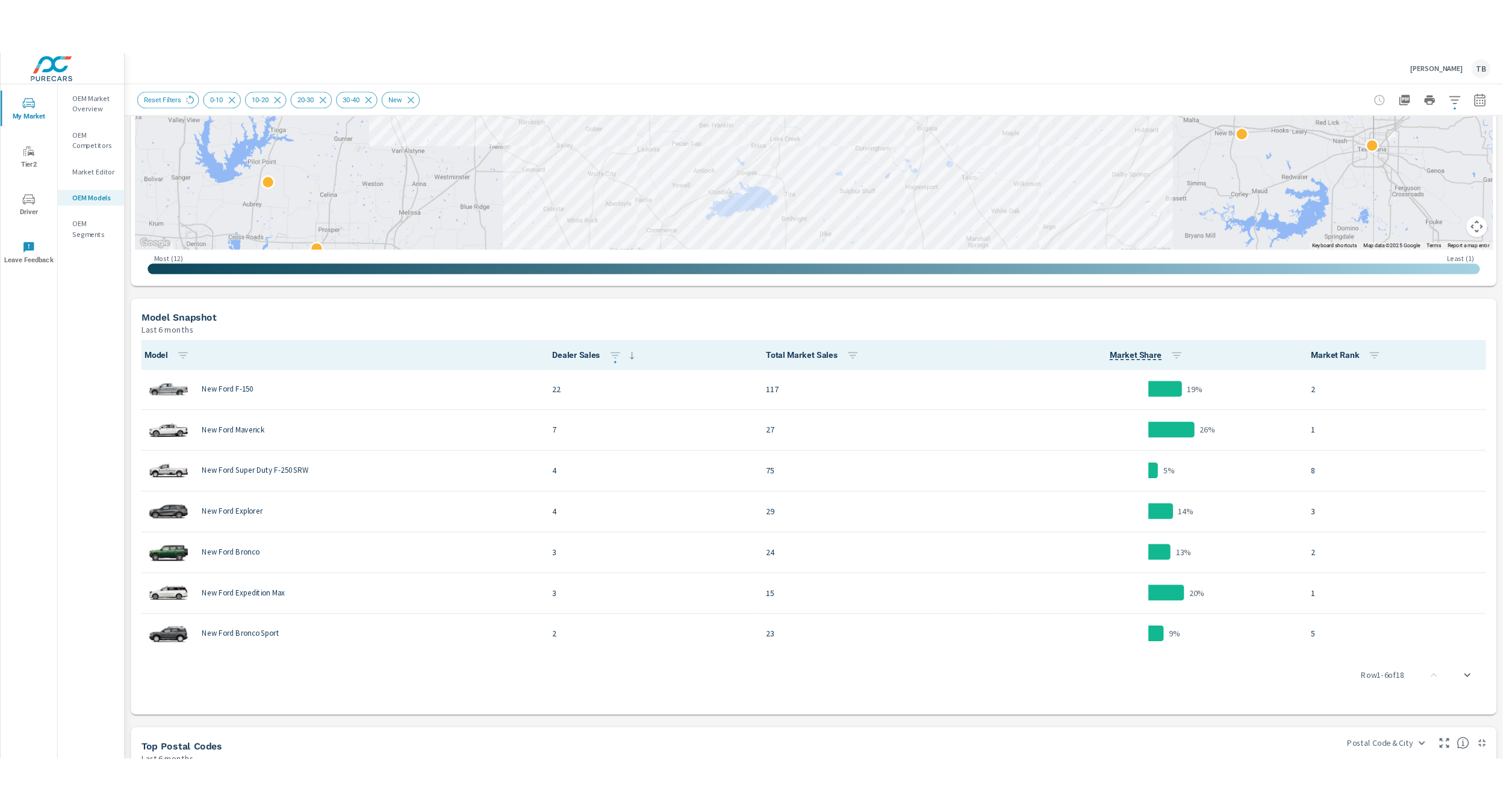
scroll to position [387, 0]
